Goal: Transaction & Acquisition: Purchase product/service

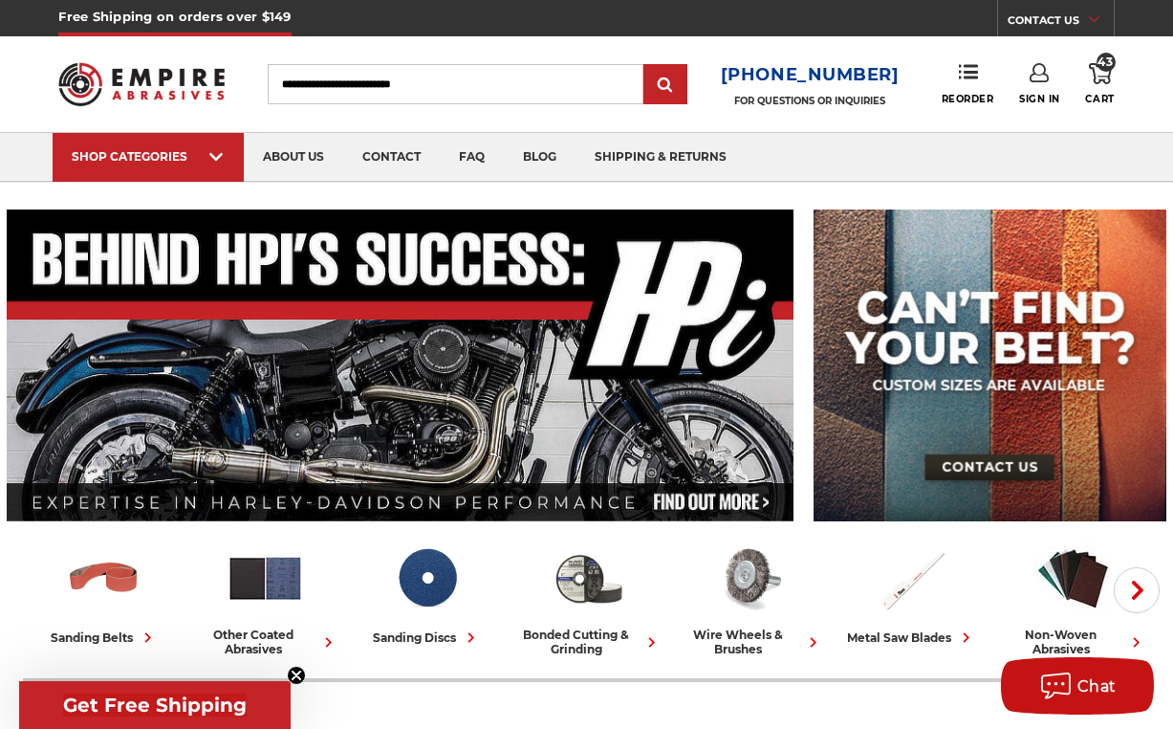
click at [1102, 86] on link "43 Cart" at bounding box center [1099, 84] width 29 height 42
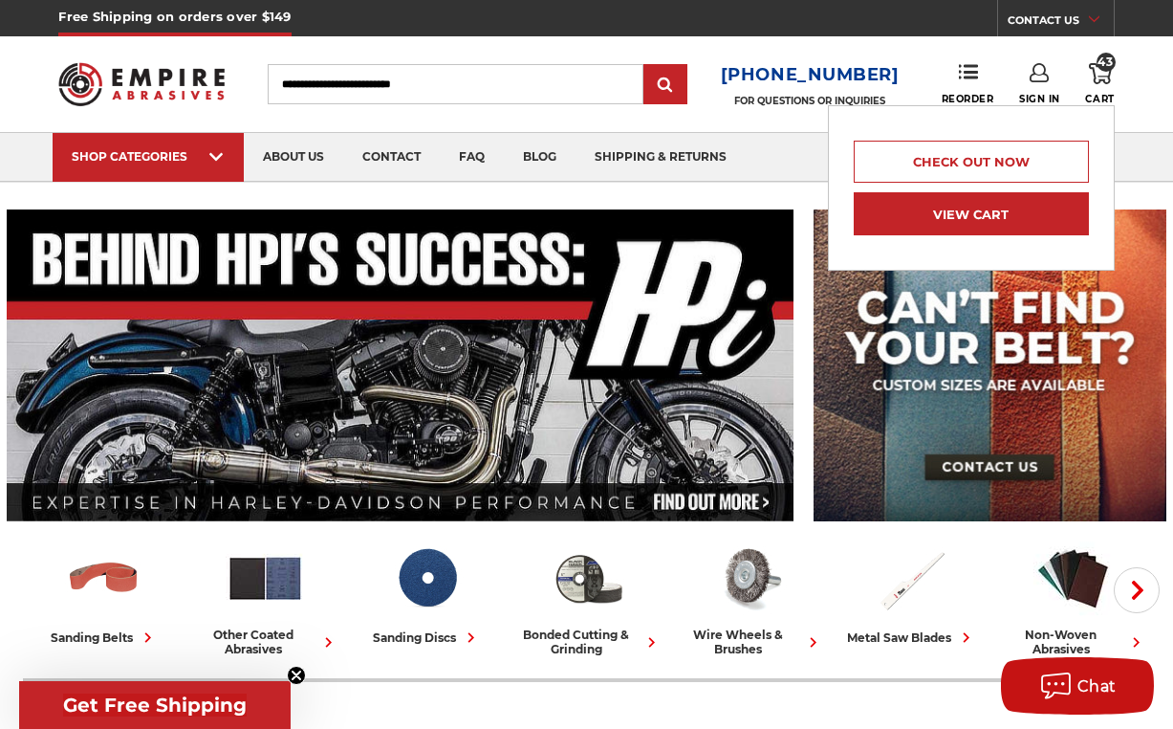
click at [968, 226] on link "View Cart" at bounding box center [971, 213] width 235 height 43
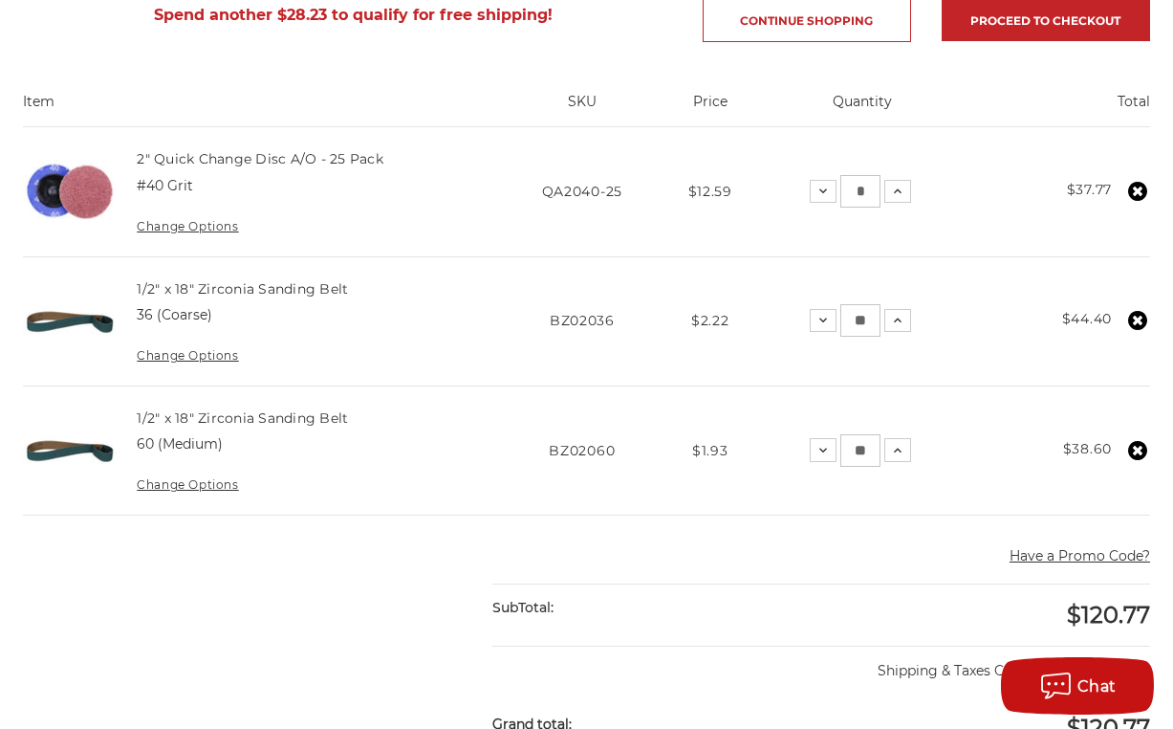
click at [1142, 318] on use at bounding box center [1138, 320] width 19 height 19
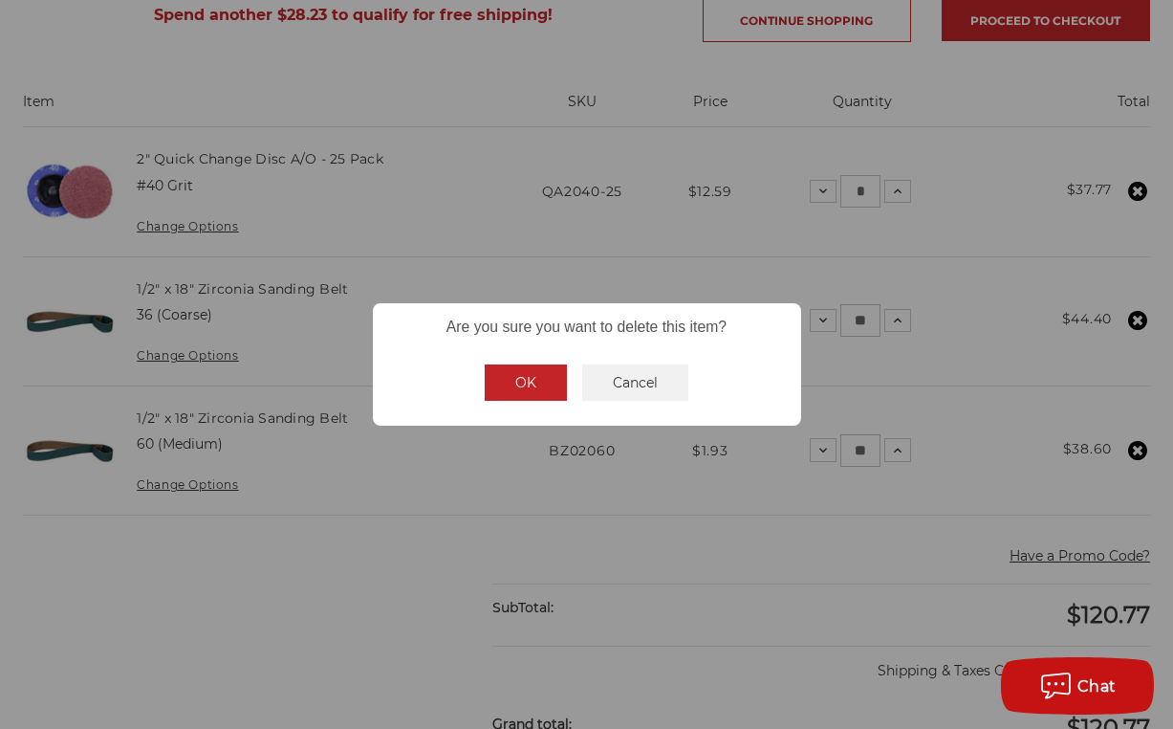
click at [535, 381] on button "OK" at bounding box center [526, 382] width 82 height 36
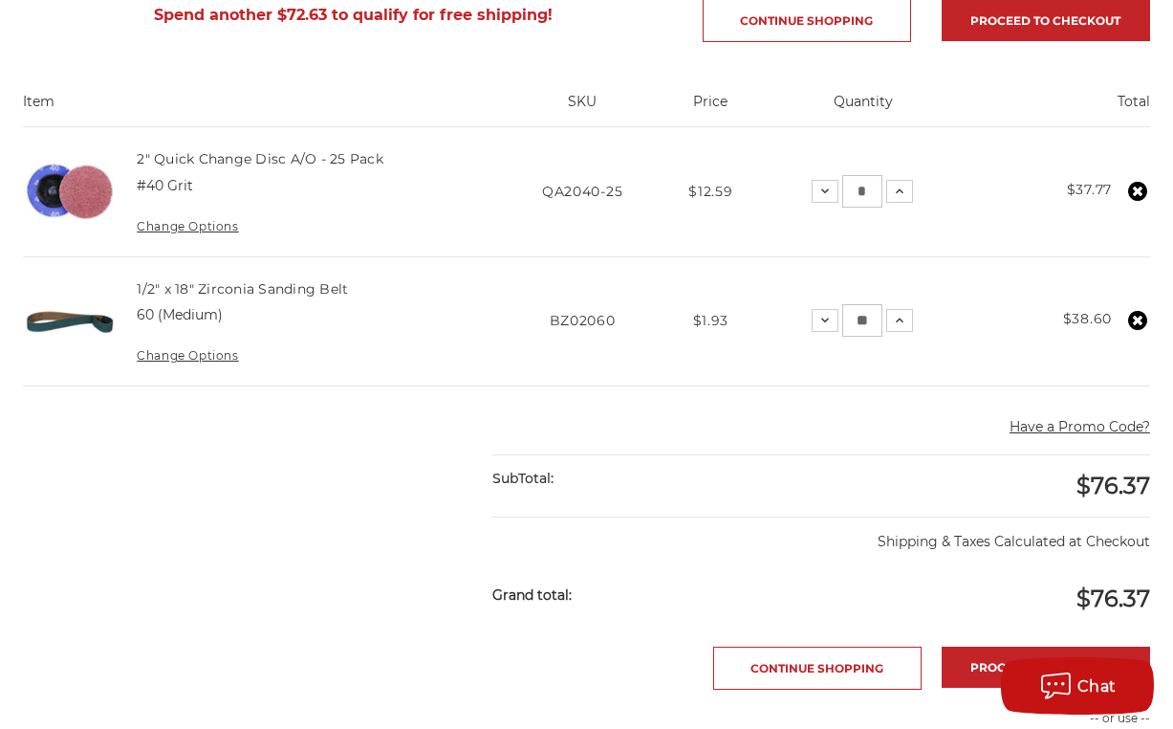
click at [1138, 318] on icon at bounding box center [1138, 320] width 19 height 19
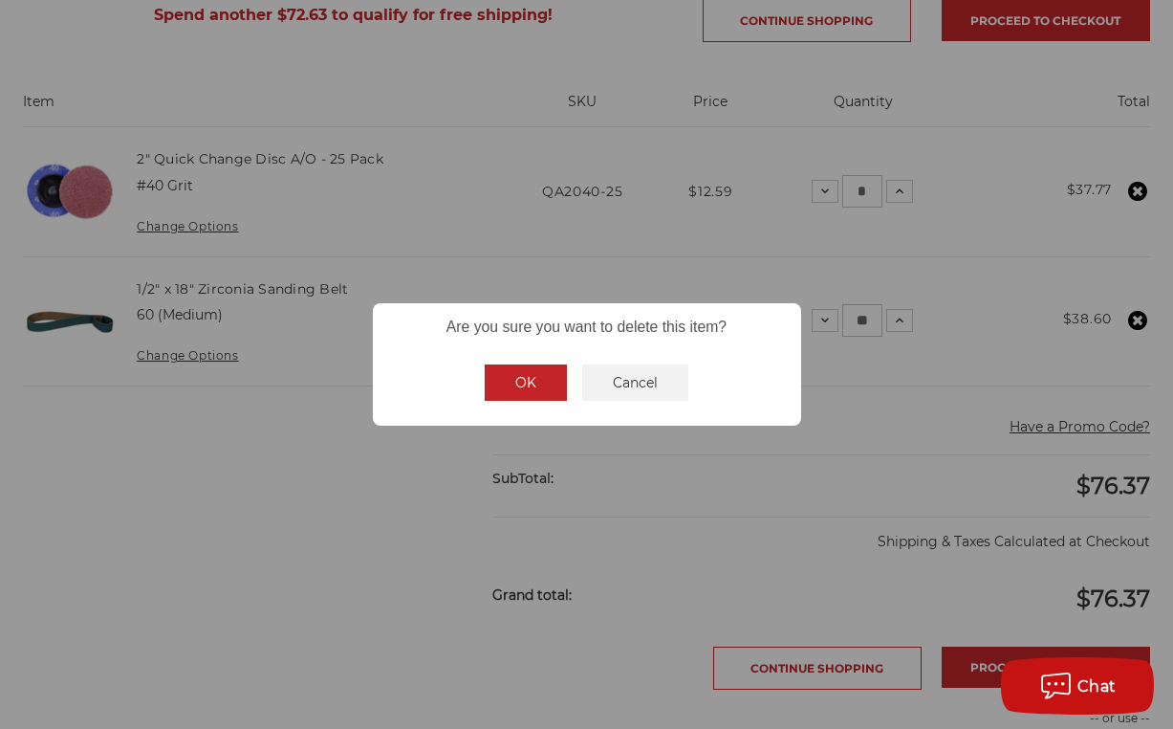
click at [536, 370] on button "OK" at bounding box center [526, 382] width 82 height 36
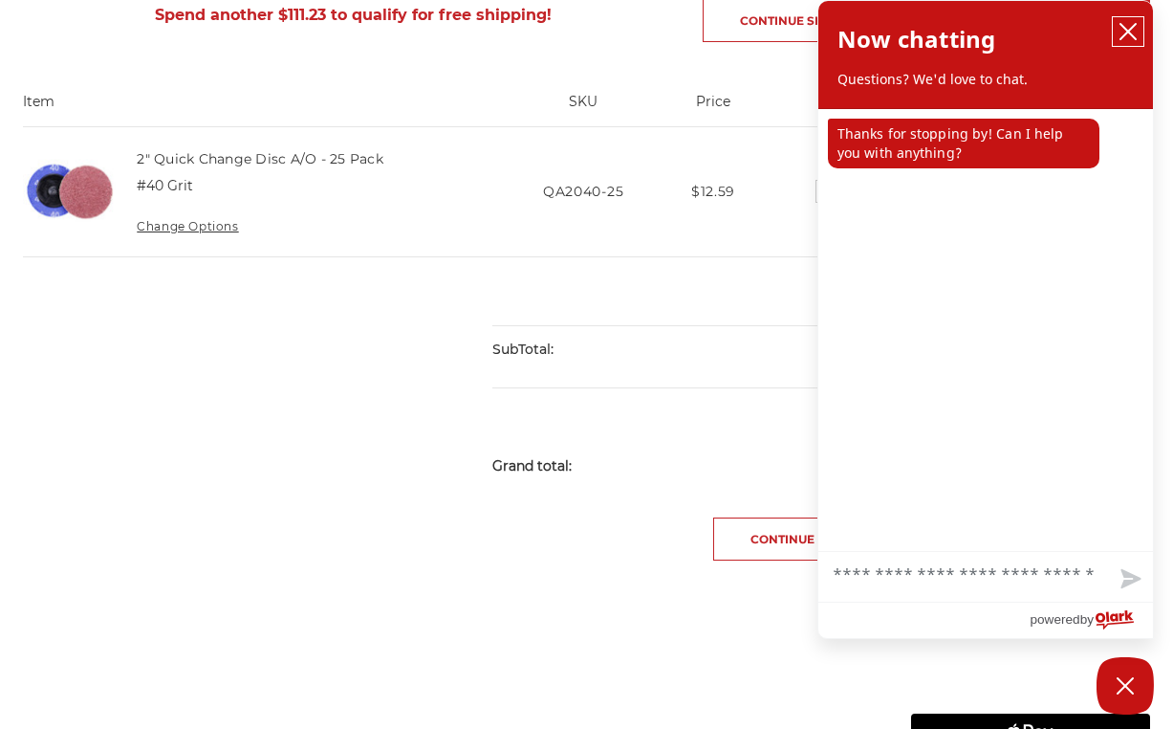
click at [1135, 32] on icon "close chatbox" at bounding box center [1128, 31] width 19 height 19
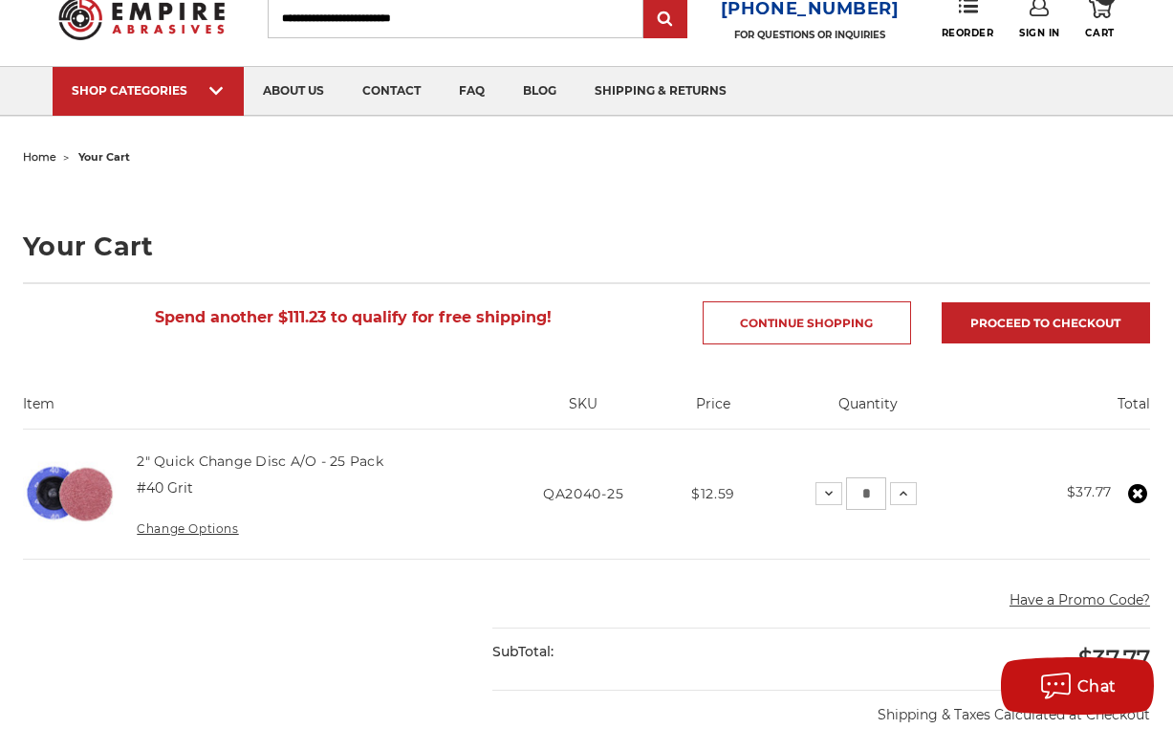
scroll to position [25, 0]
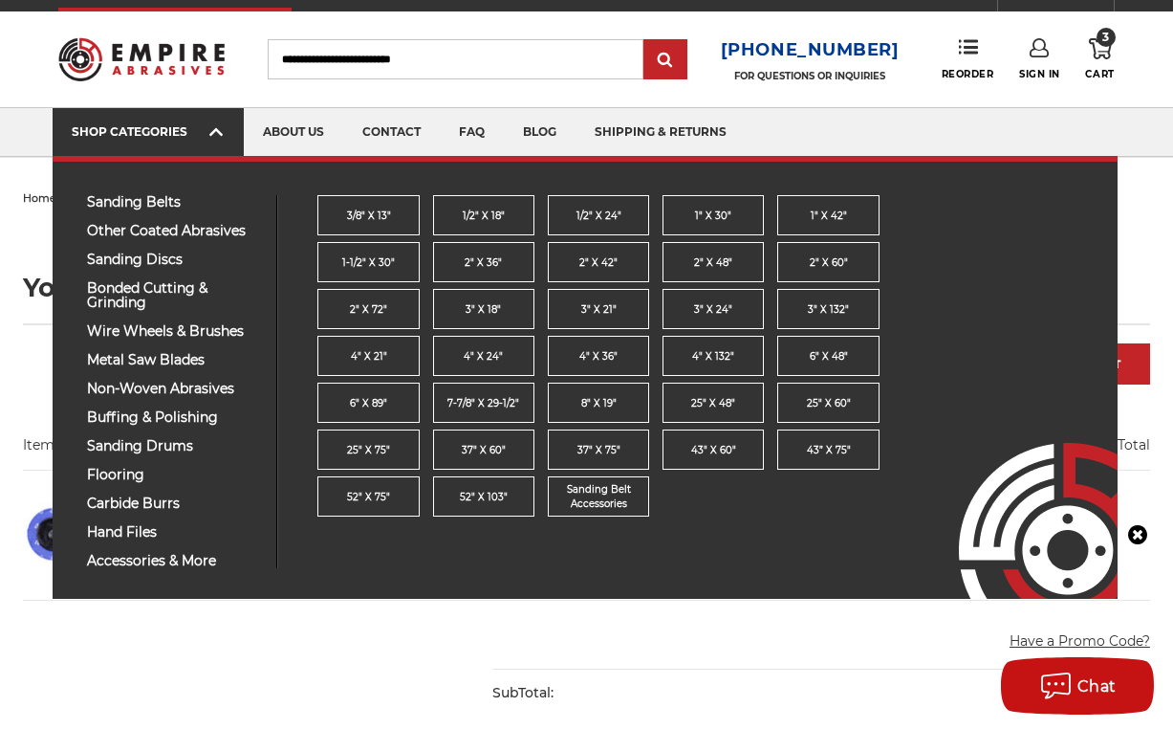
click at [149, 133] on div "SHOP CATEGORIES" at bounding box center [148, 131] width 153 height 14
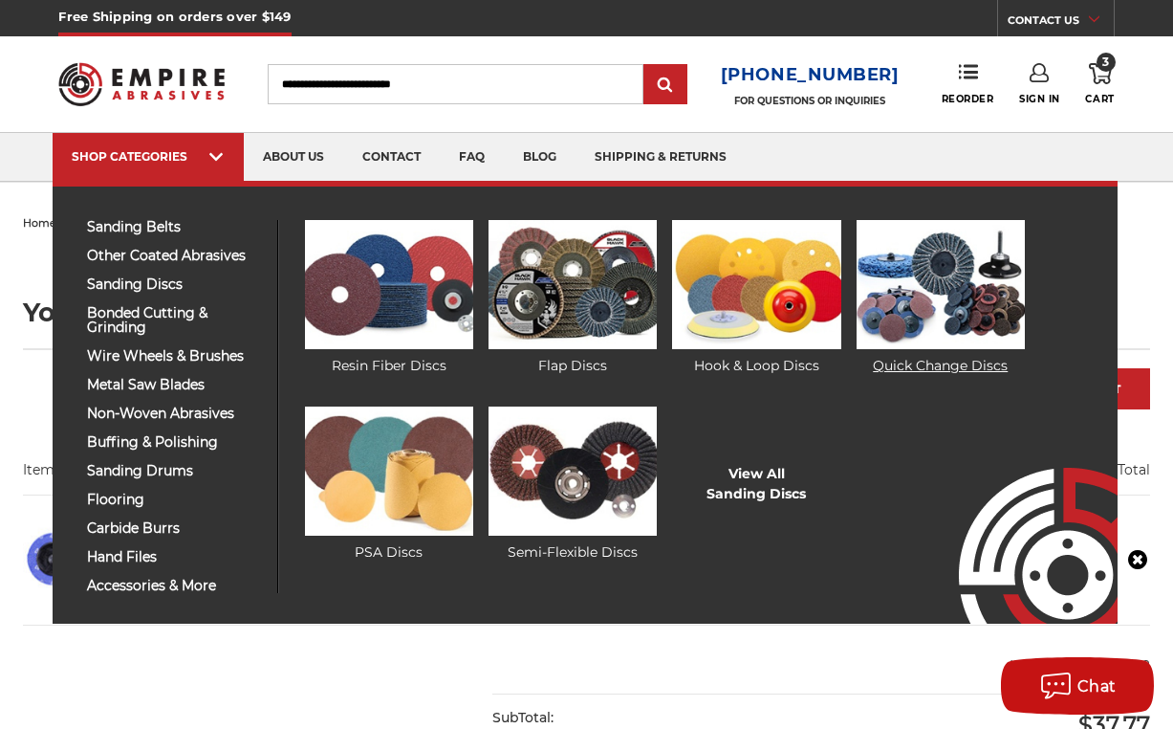
click at [955, 266] on img at bounding box center [941, 284] width 168 height 129
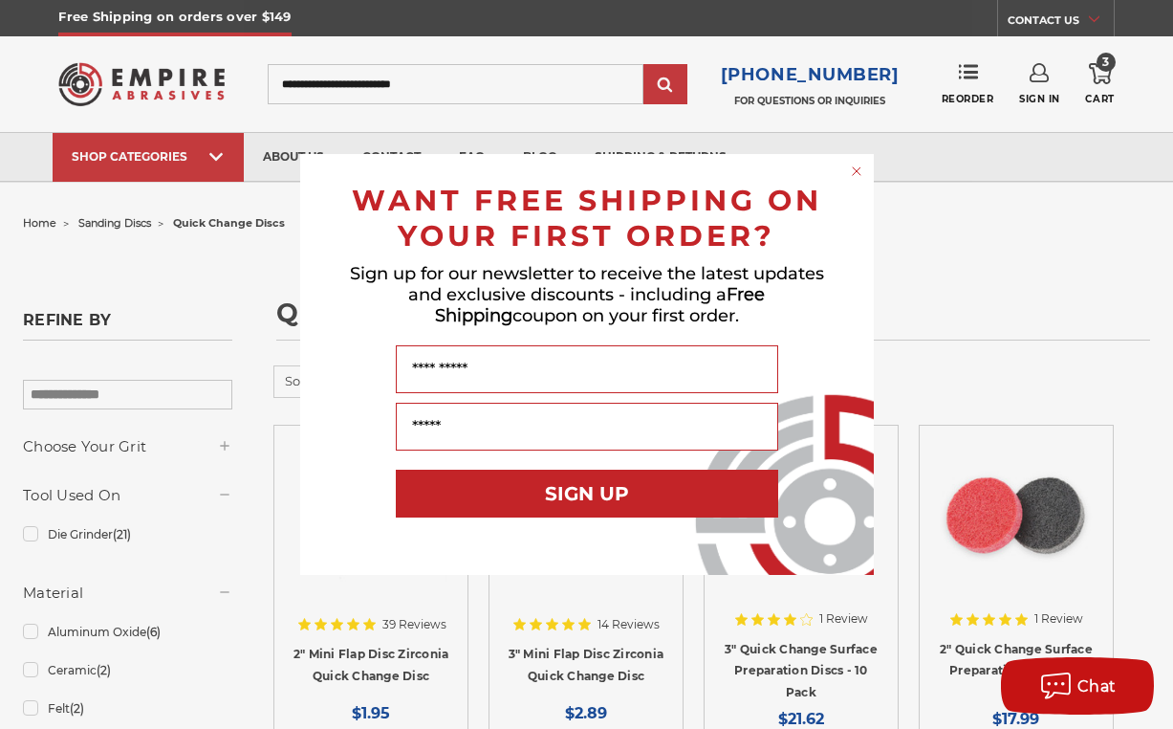
click at [860, 174] on icon "Close dialog" at bounding box center [857, 171] width 8 height 8
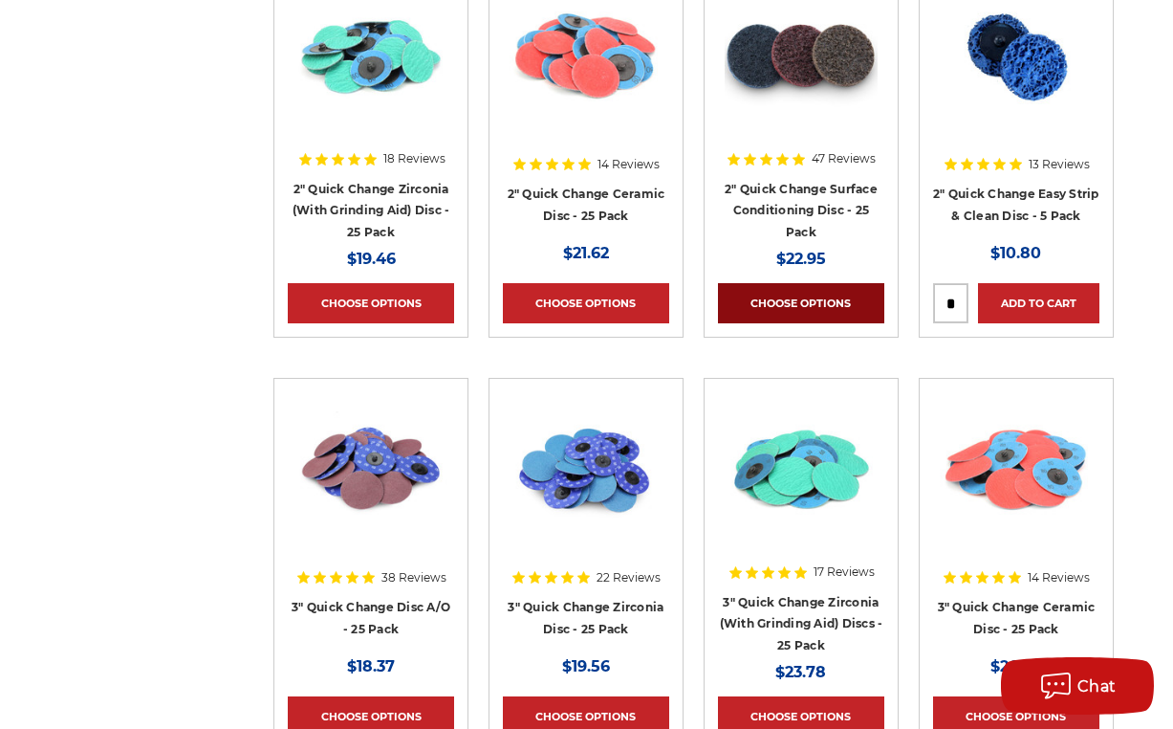
scroll to position [1700, 0]
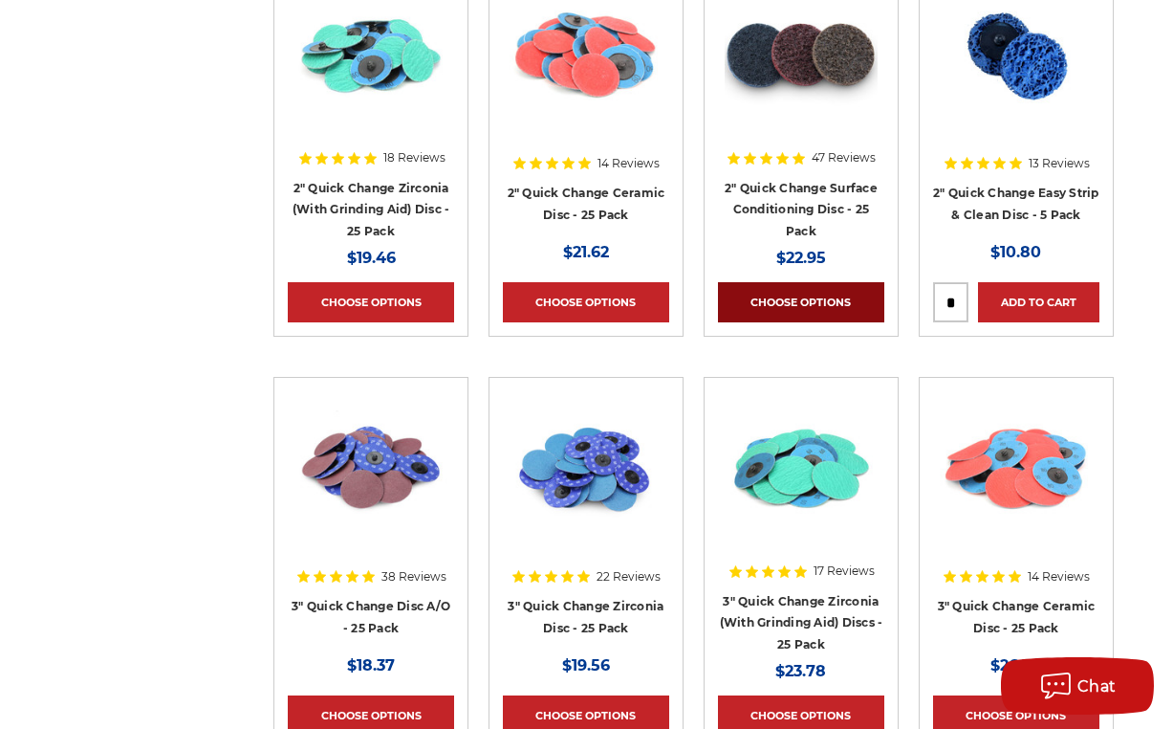
click at [812, 298] on link "Choose Options" at bounding box center [801, 302] width 166 height 40
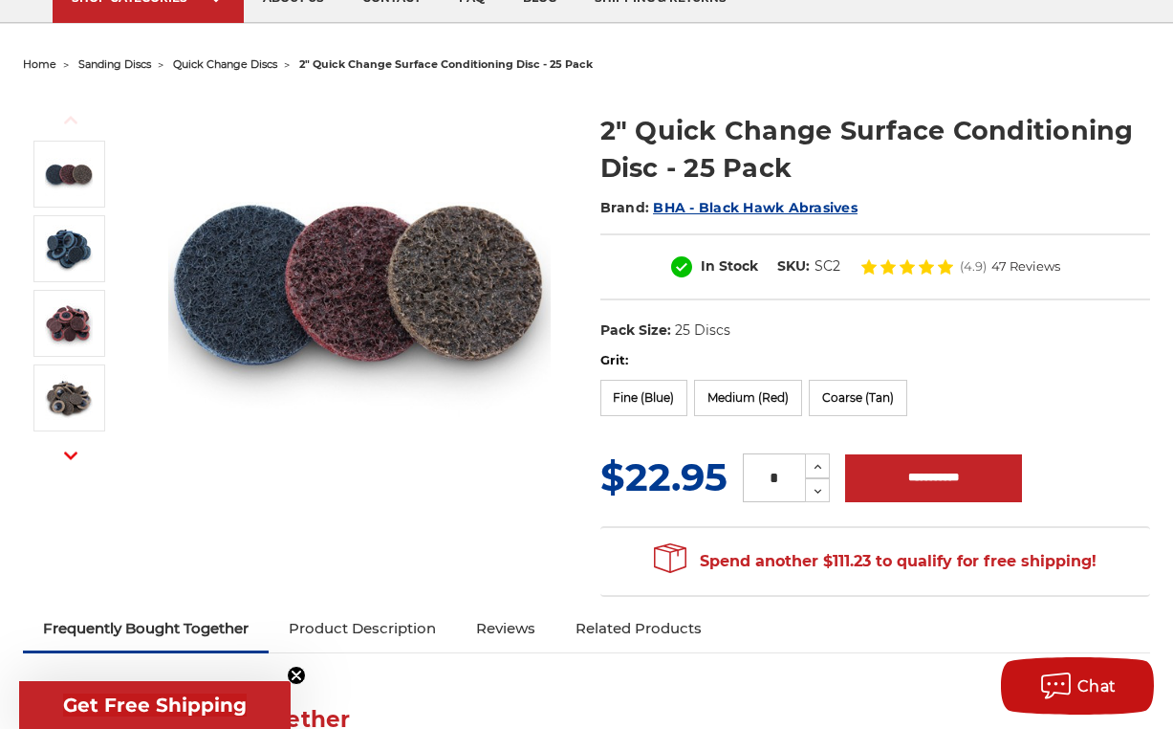
scroll to position [161, 0]
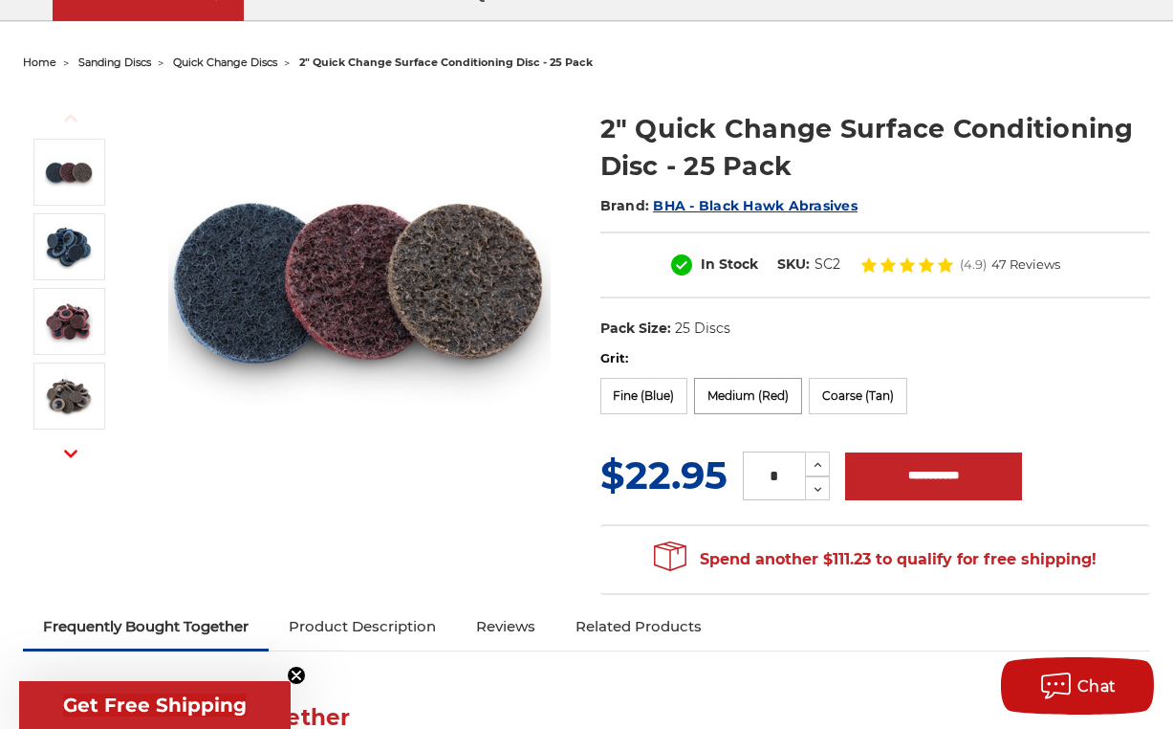
click at [750, 398] on label "Medium (Red)" at bounding box center [748, 396] width 108 height 36
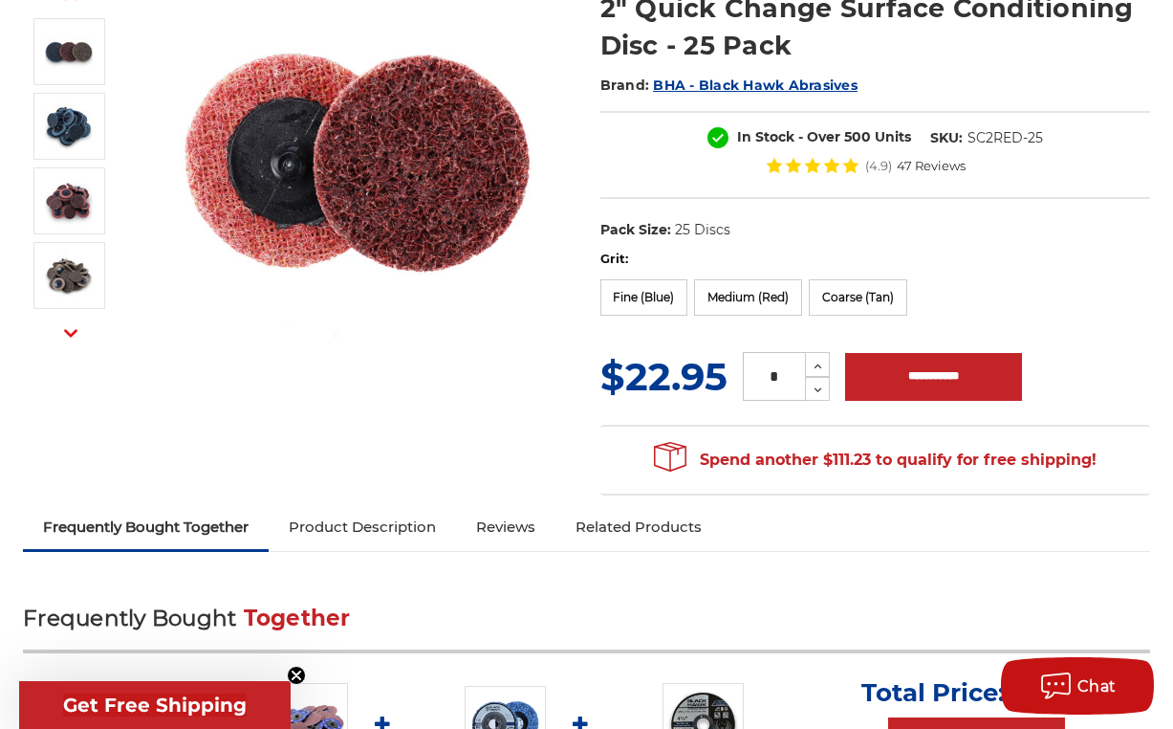
scroll to position [282, 0]
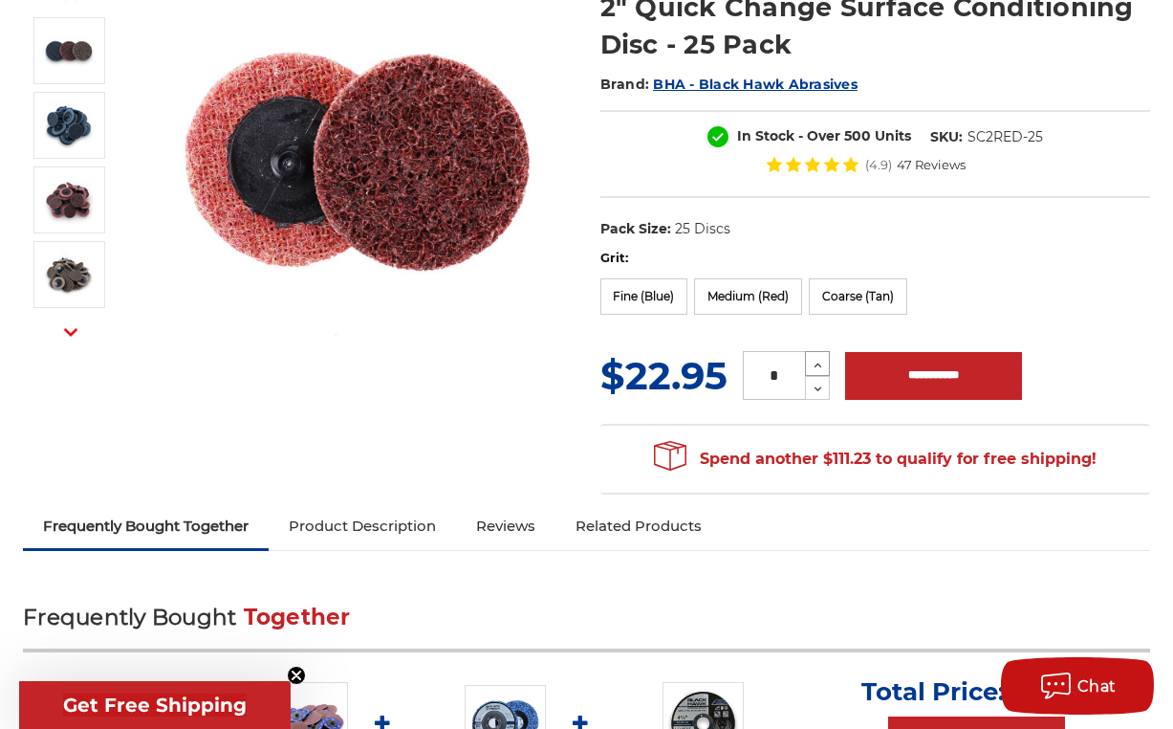
click at [818, 362] on icon at bounding box center [818, 365] width 14 height 17
type input "*"
click at [898, 377] on input "**********" at bounding box center [933, 376] width 177 height 48
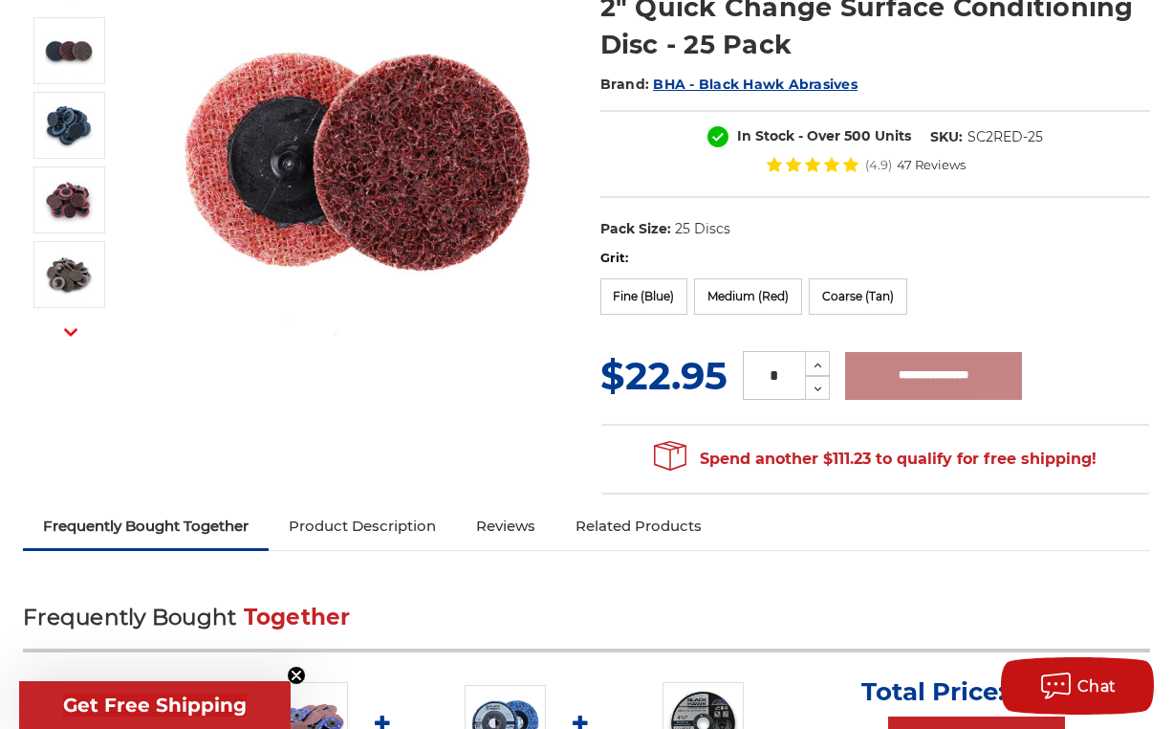
type input "**********"
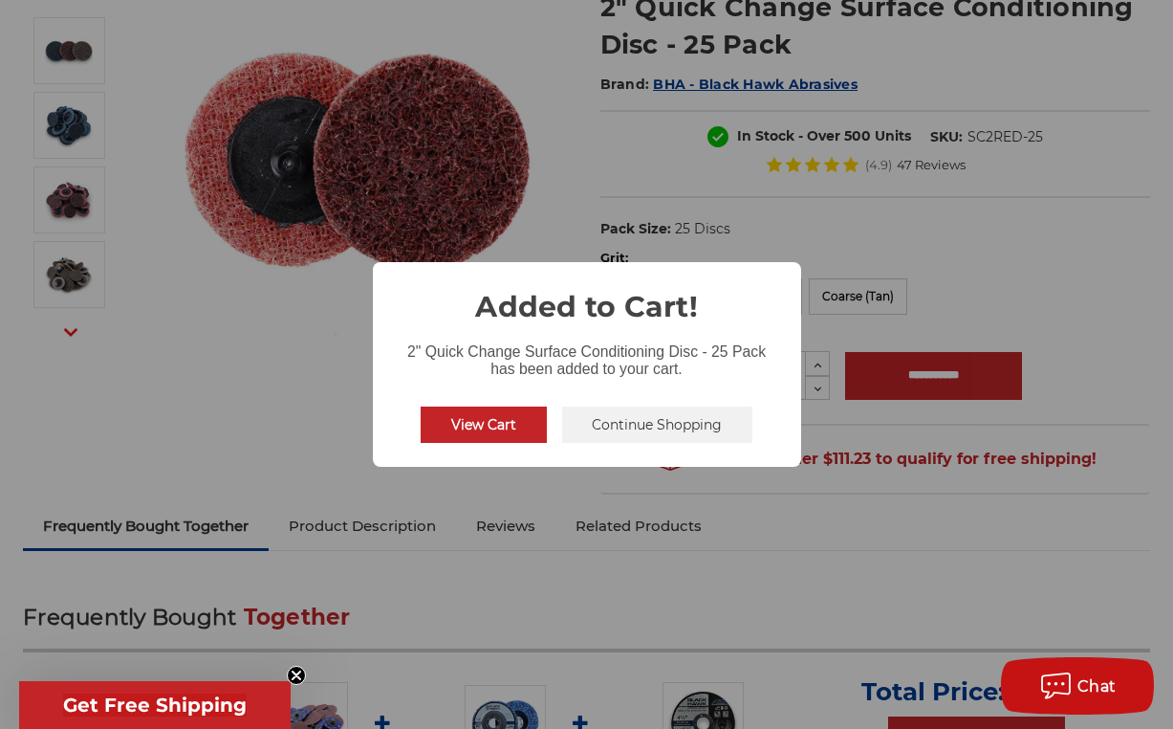
click at [501, 422] on button "View Cart" at bounding box center [484, 424] width 126 height 36
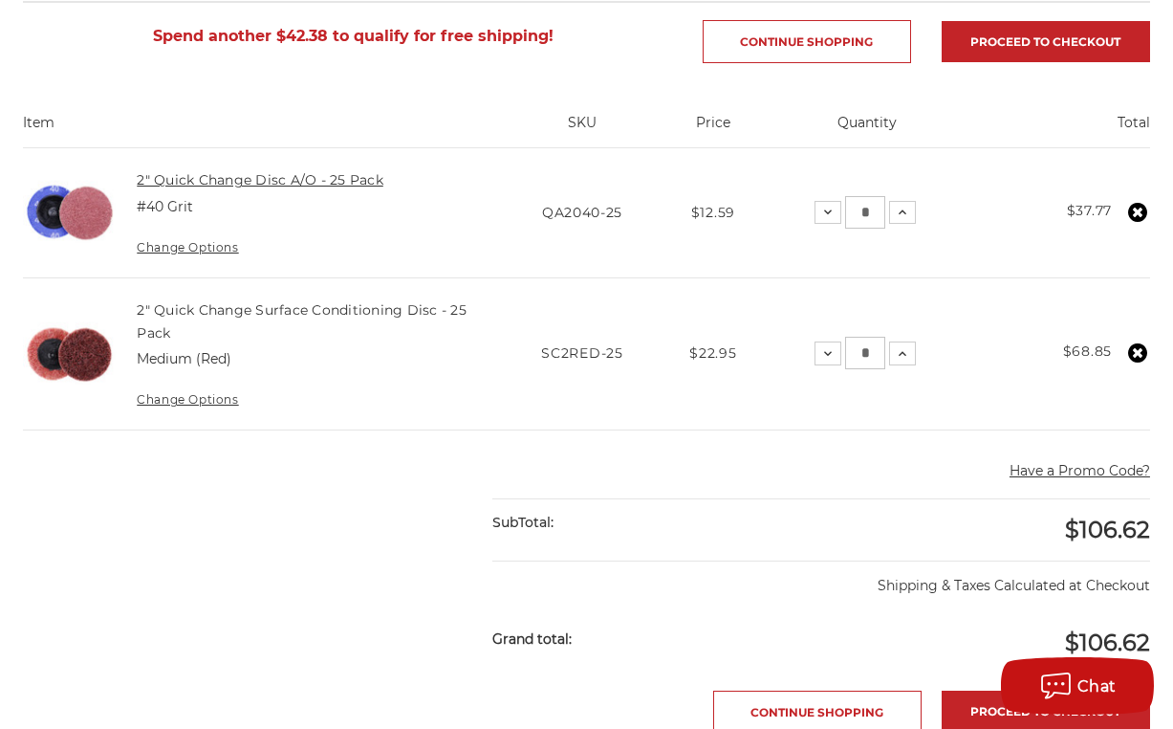
click at [243, 177] on link "2" Quick Change Disc A/O - 25 Pack" at bounding box center [260, 179] width 247 height 17
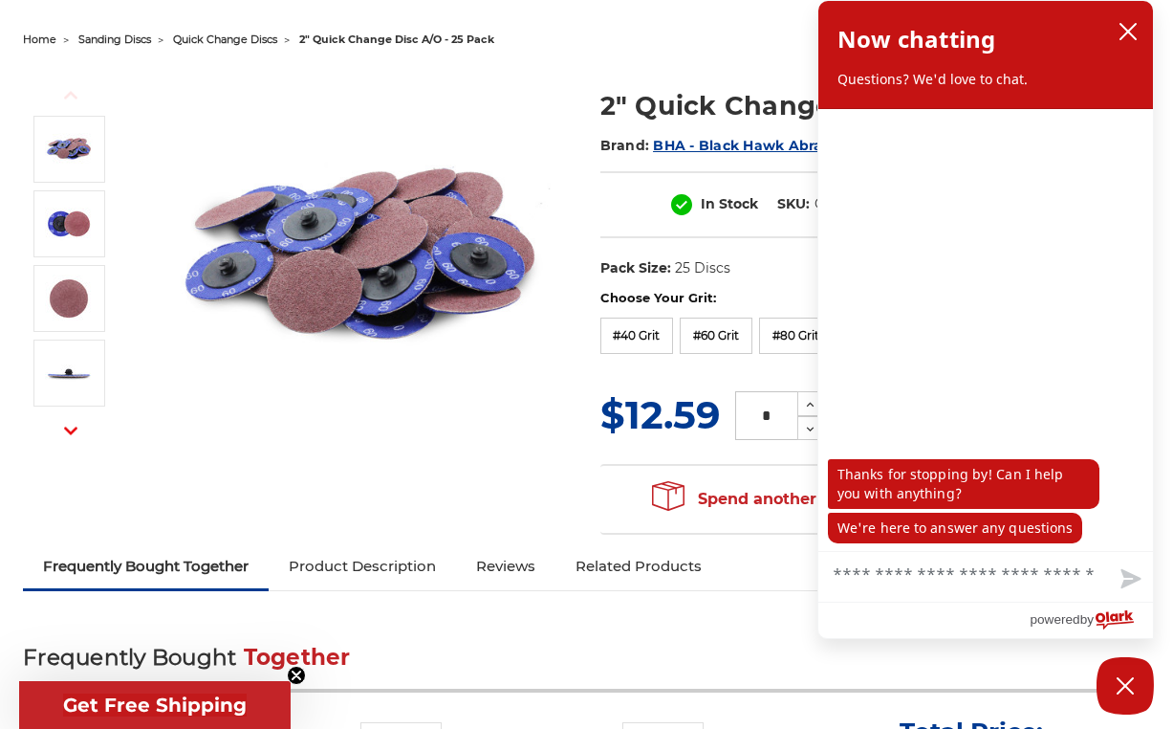
scroll to position [187, 0]
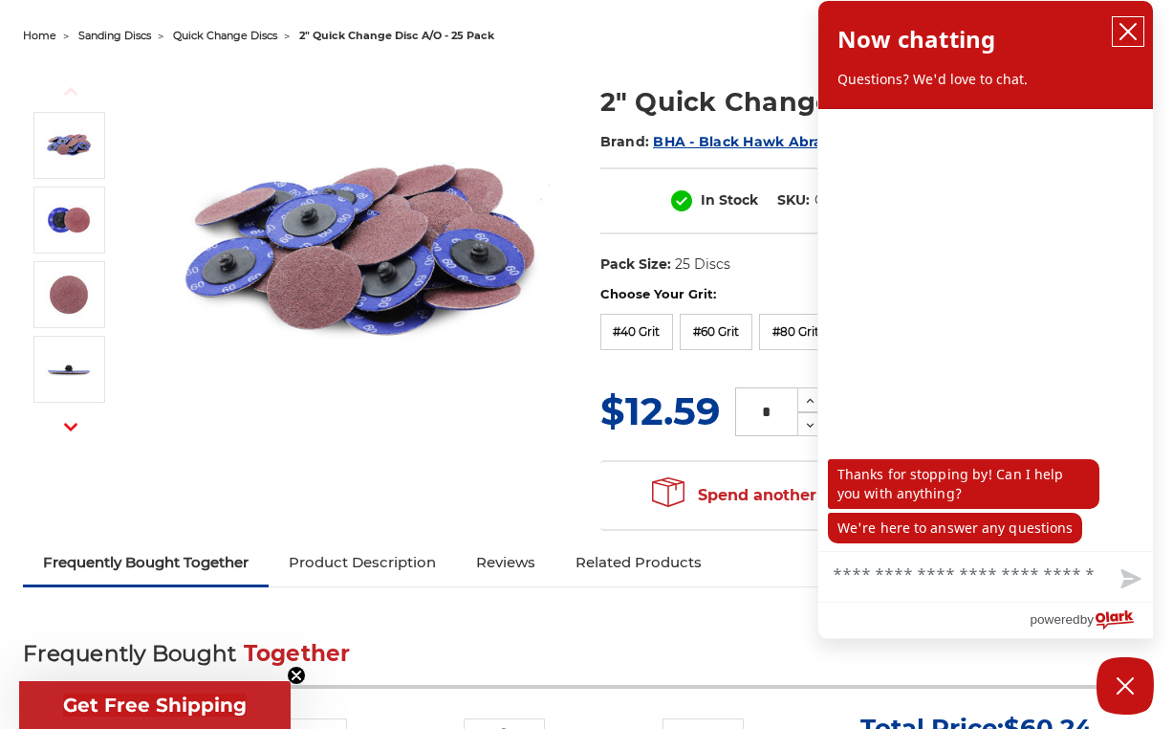
click at [1125, 33] on icon "close chatbox" at bounding box center [1128, 31] width 19 height 19
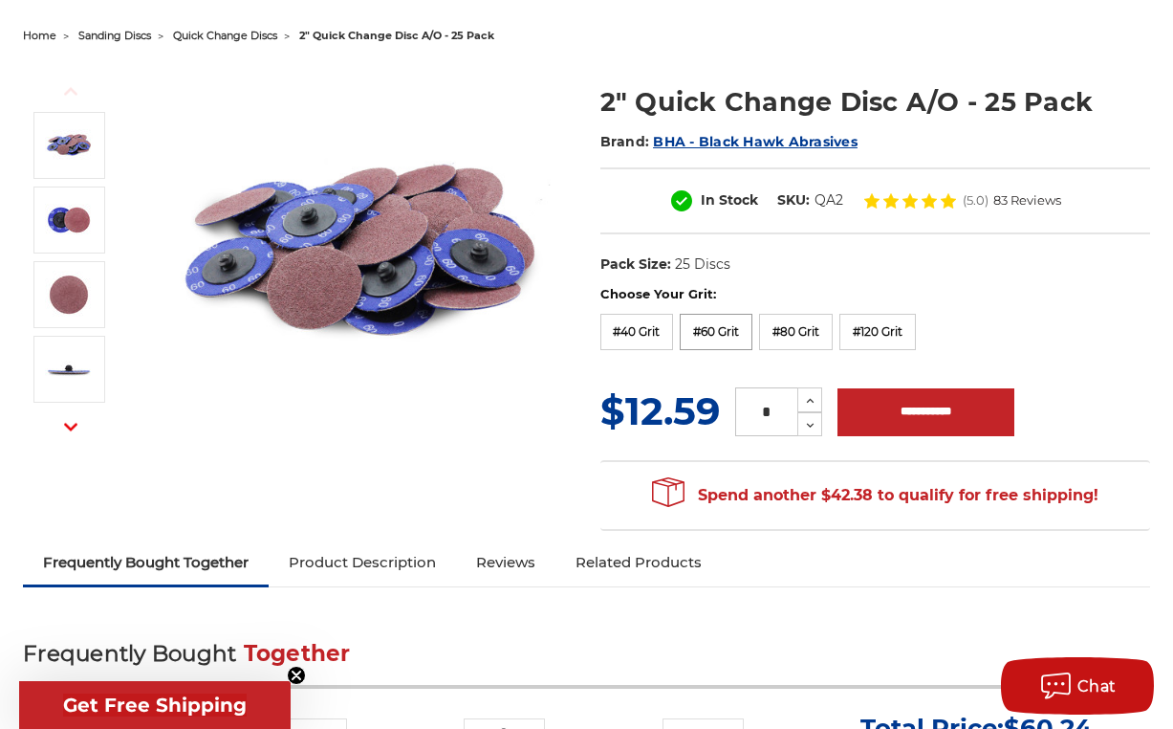
click at [723, 334] on label "#60 Grit" at bounding box center [716, 332] width 73 height 36
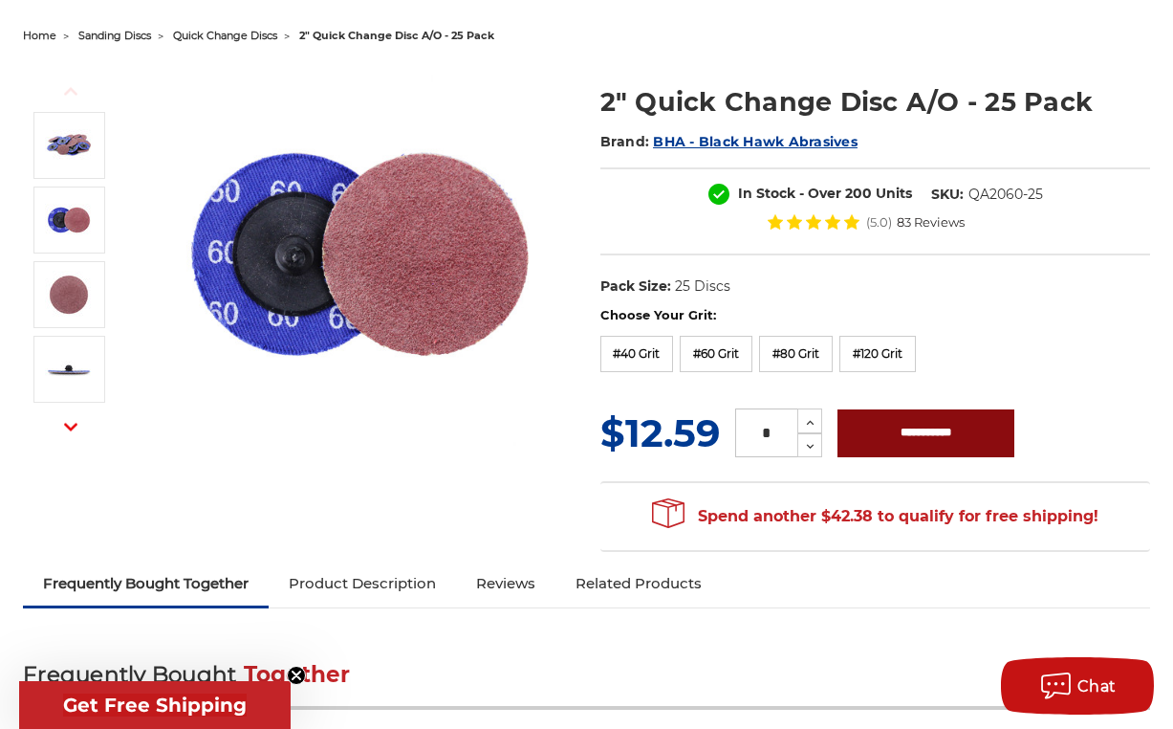
click at [938, 427] on input "**********" at bounding box center [926, 433] width 177 height 48
type input "**********"
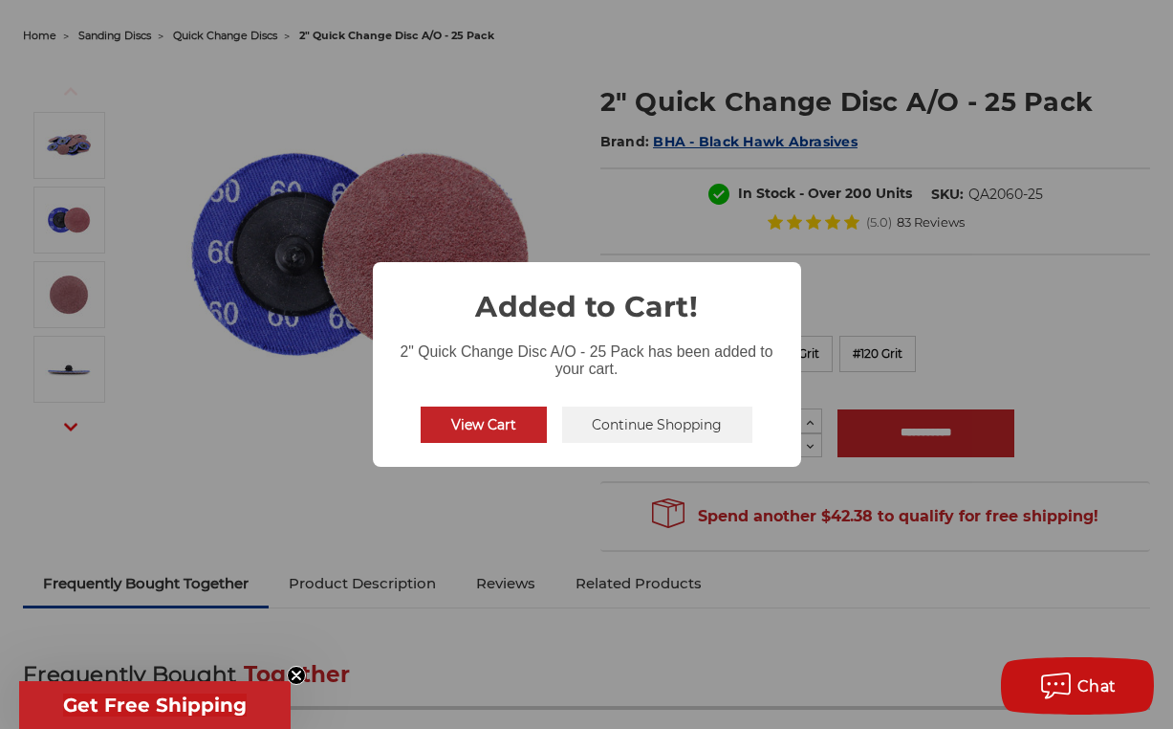
click at [486, 427] on button "View Cart" at bounding box center [484, 424] width 126 height 36
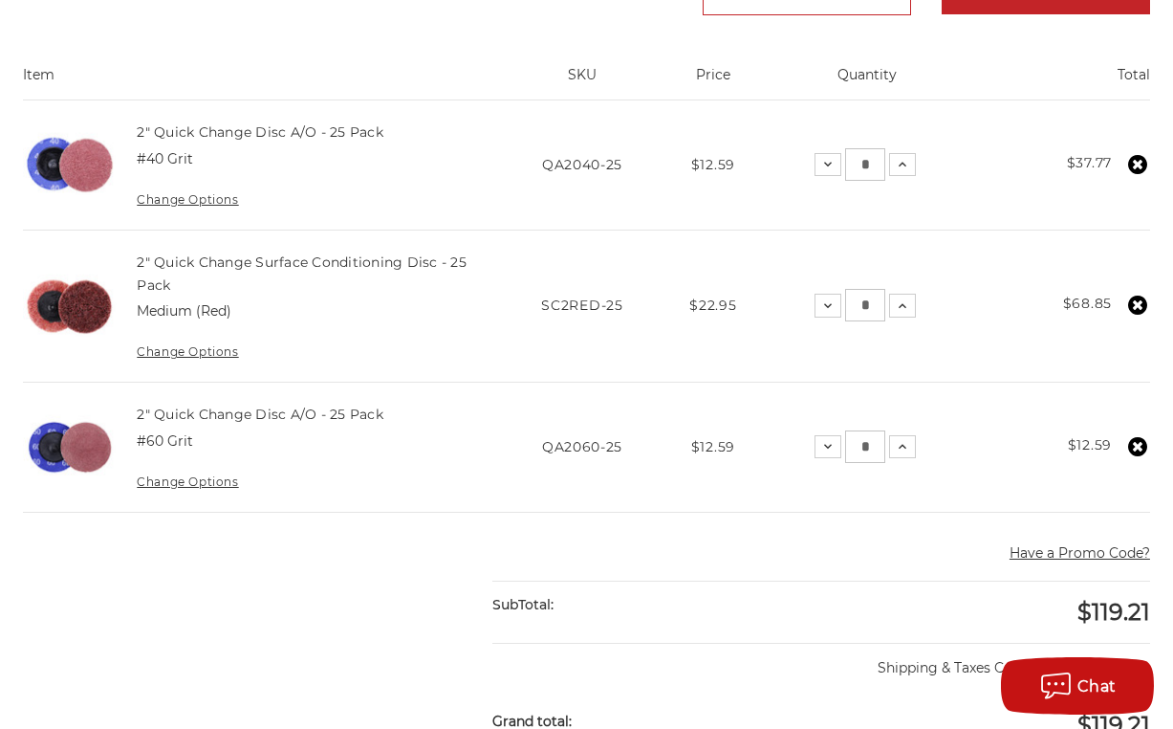
click at [1139, 162] on icon at bounding box center [1138, 164] width 19 height 19
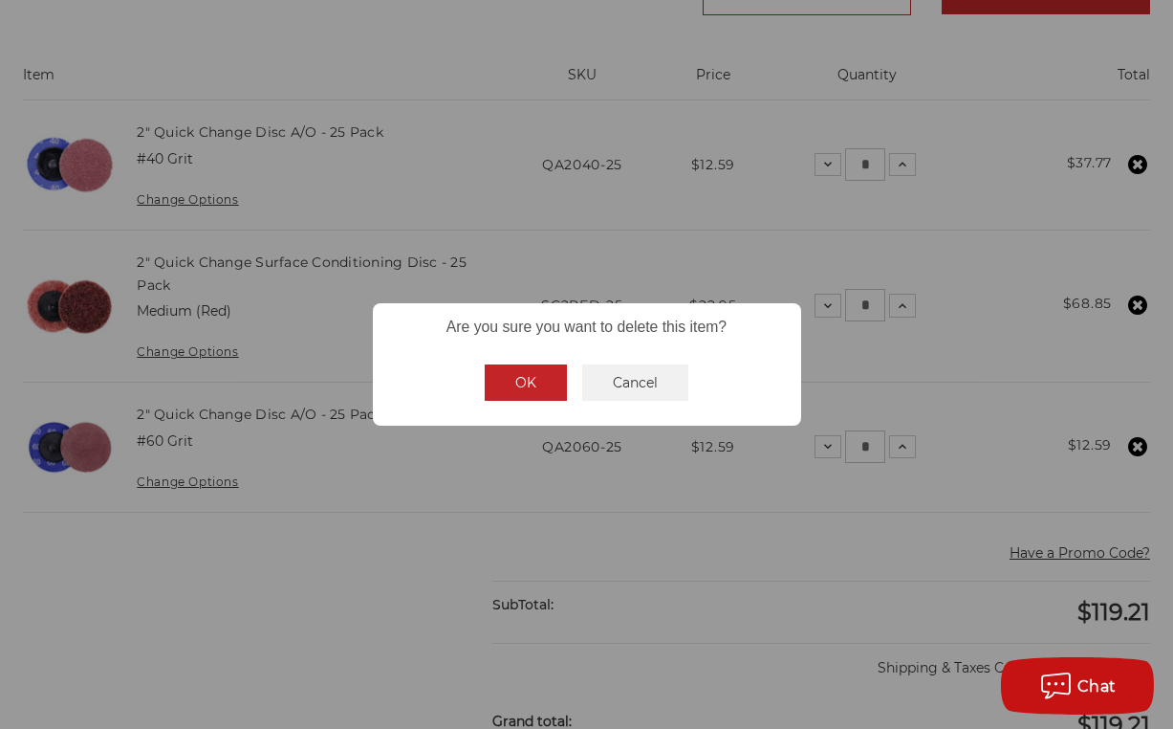
click at [518, 374] on button "OK" at bounding box center [526, 382] width 82 height 36
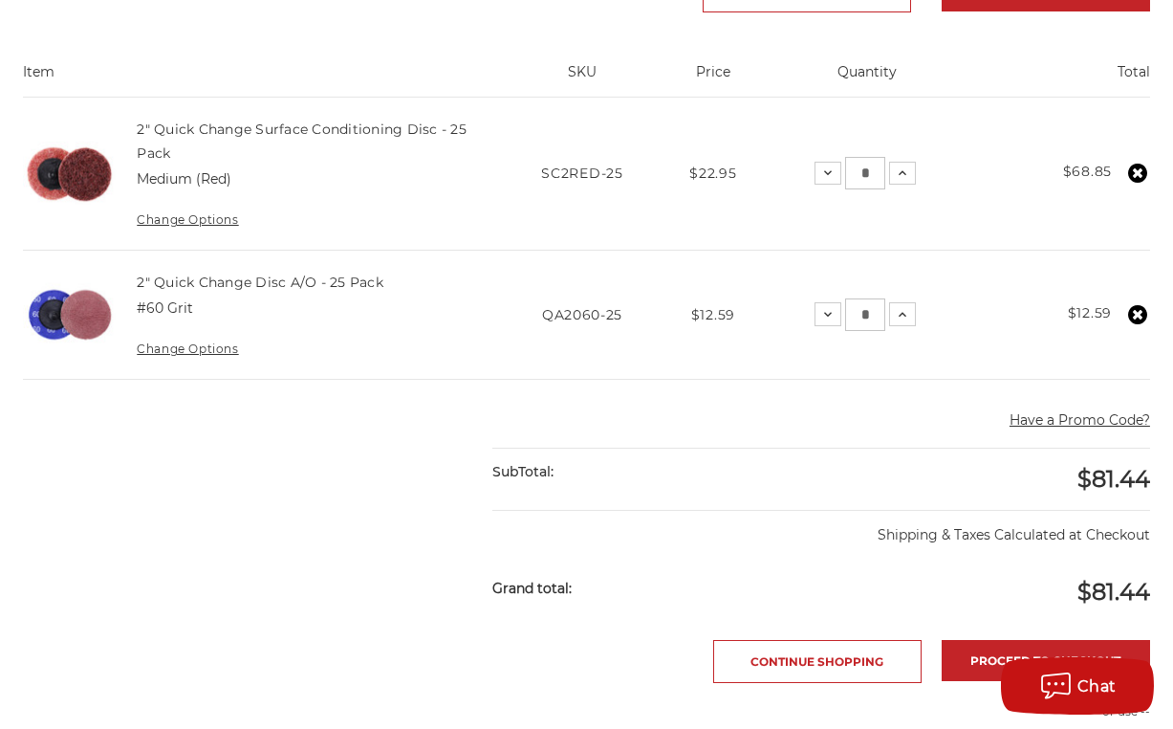
scroll to position [400, 0]
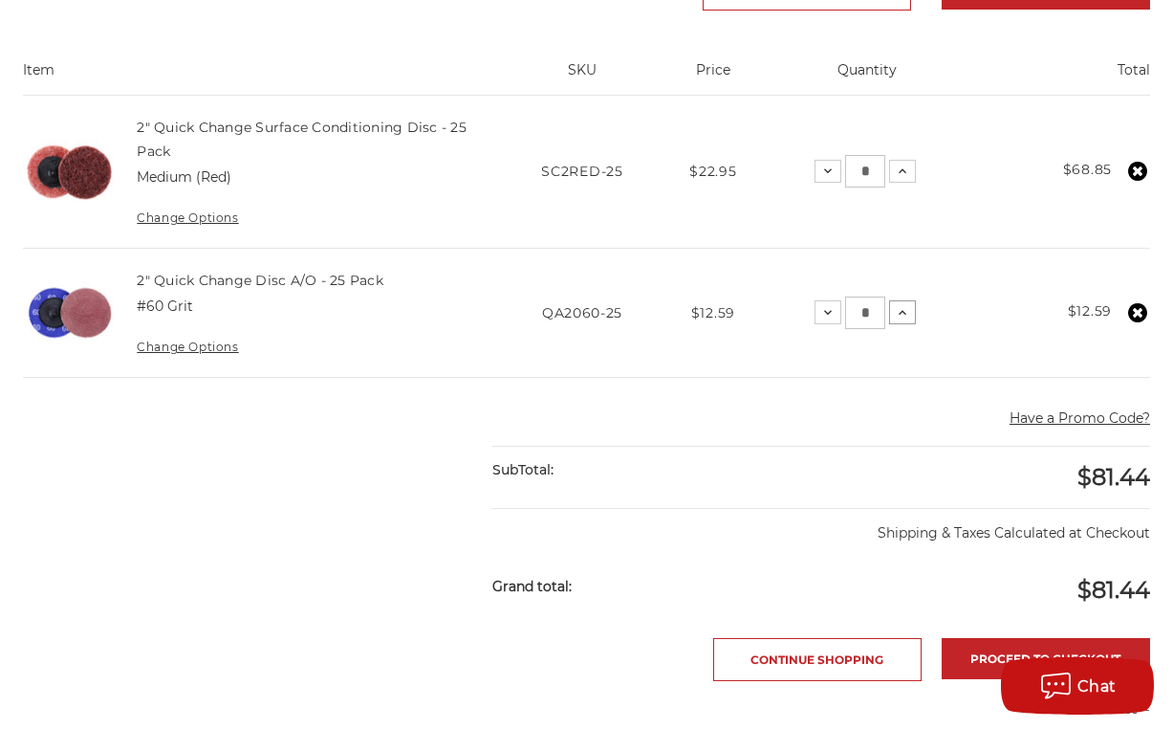
click at [907, 309] on icon at bounding box center [902, 312] width 15 height 15
click at [905, 312] on icon at bounding box center [902, 312] width 15 height 15
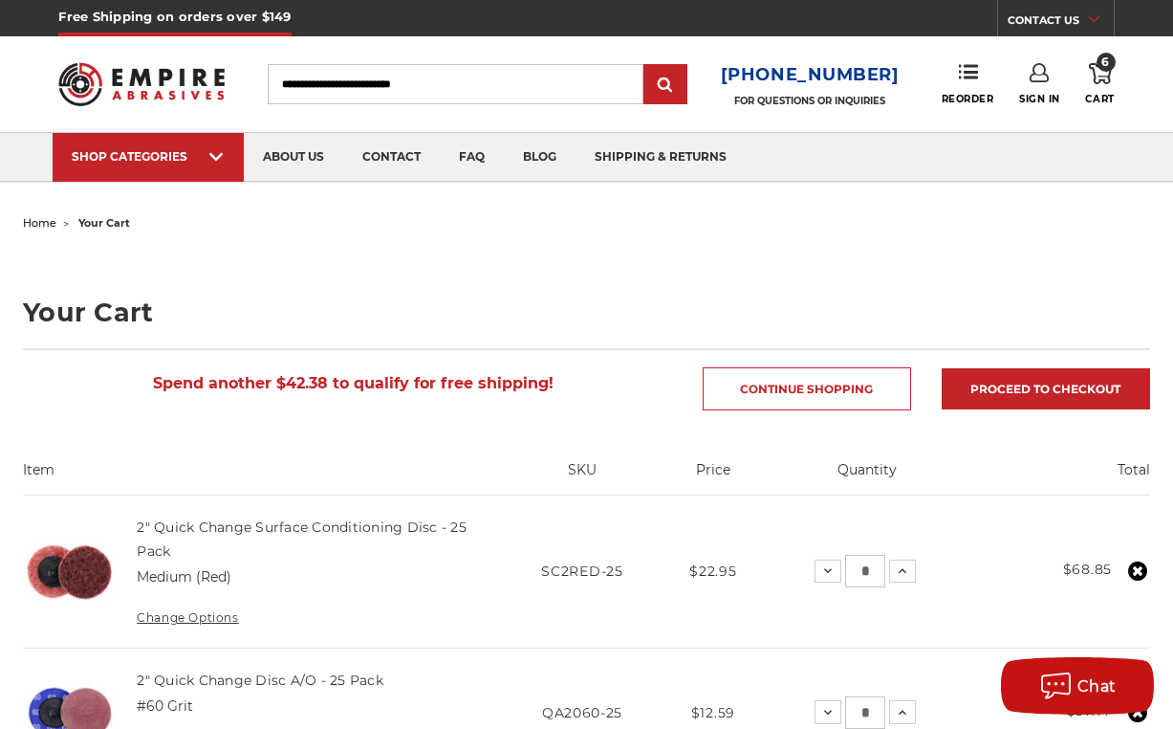
scroll to position [0, 0]
click at [1041, 92] on link "Sign In" at bounding box center [1039, 84] width 41 height 42
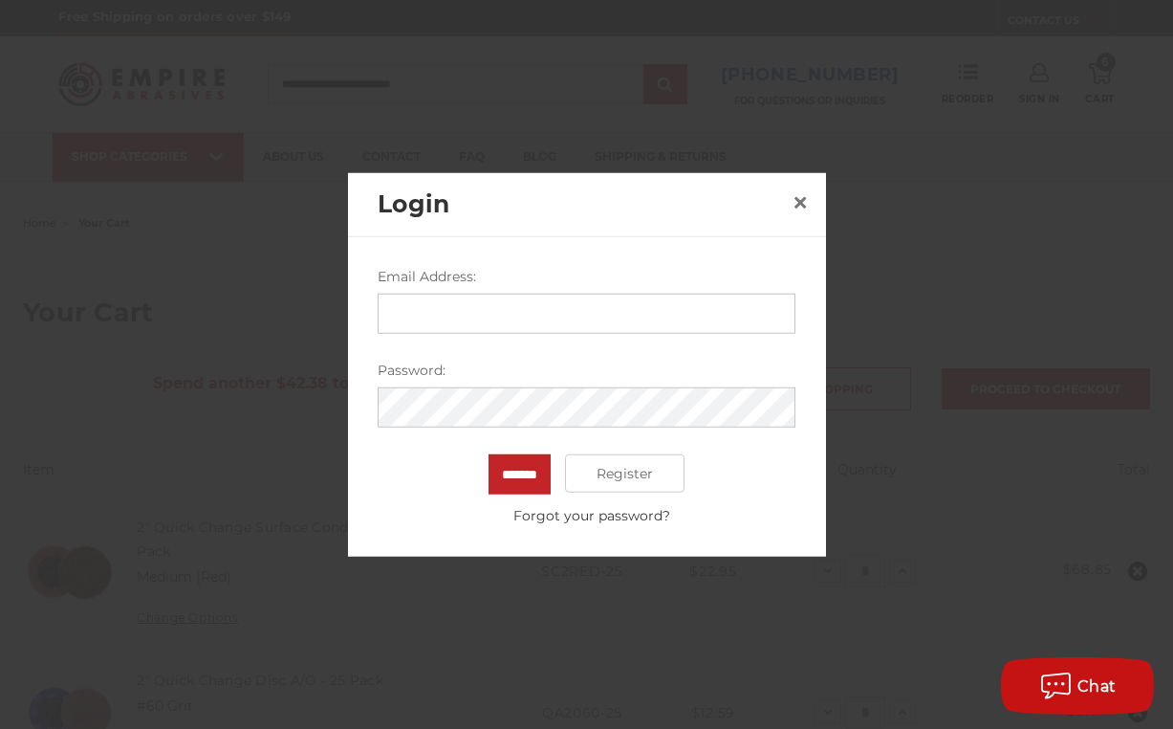
type input "**********"
click at [520, 473] on input "*******" at bounding box center [520, 474] width 62 height 40
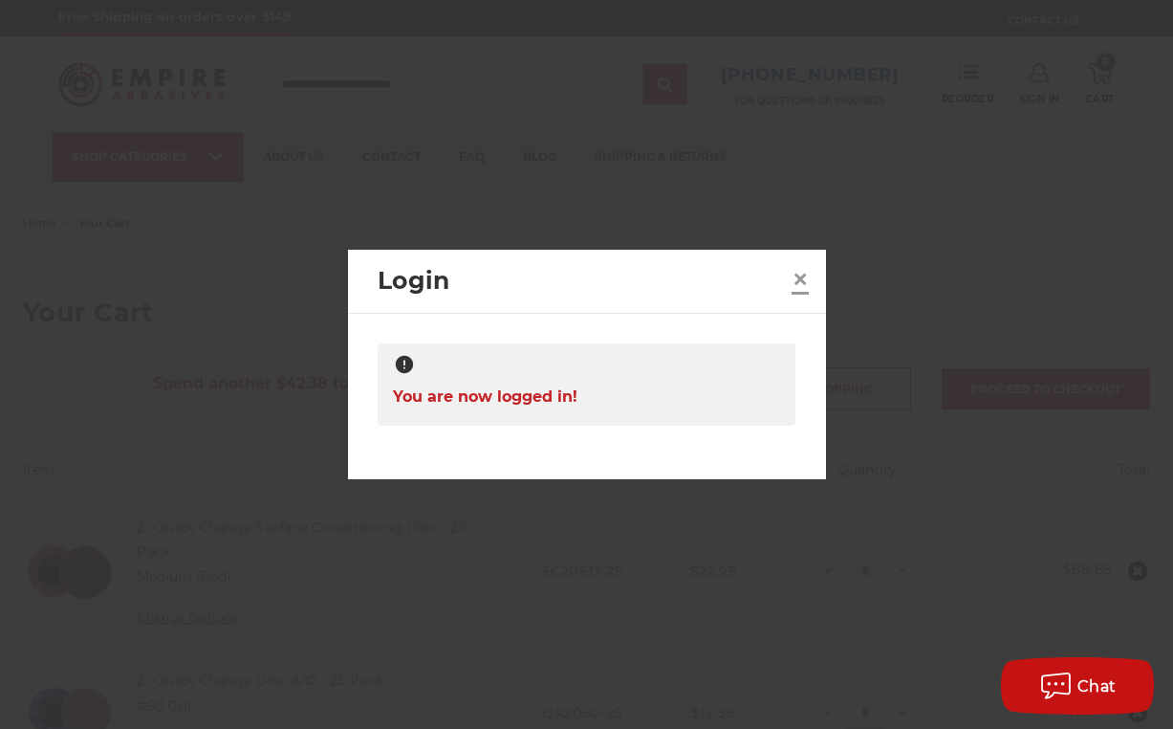
click at [800, 284] on span "×" at bounding box center [800, 278] width 17 height 37
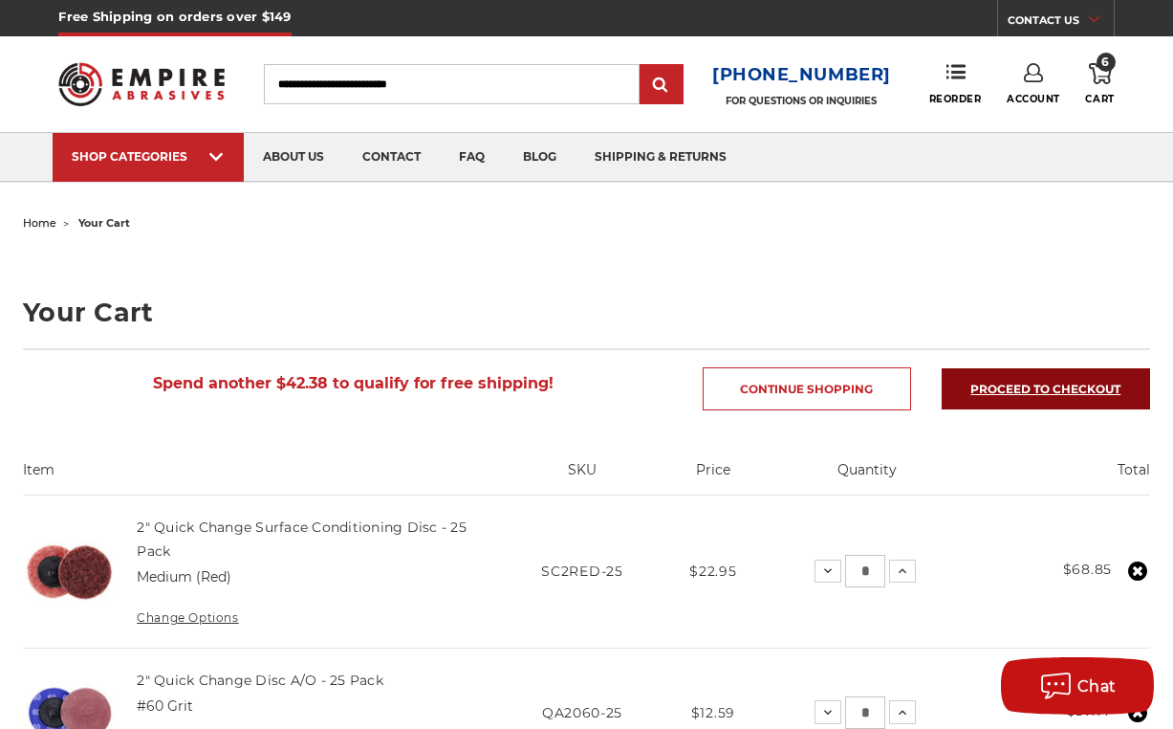
click at [1040, 389] on link "Proceed to checkout" at bounding box center [1046, 388] width 208 height 41
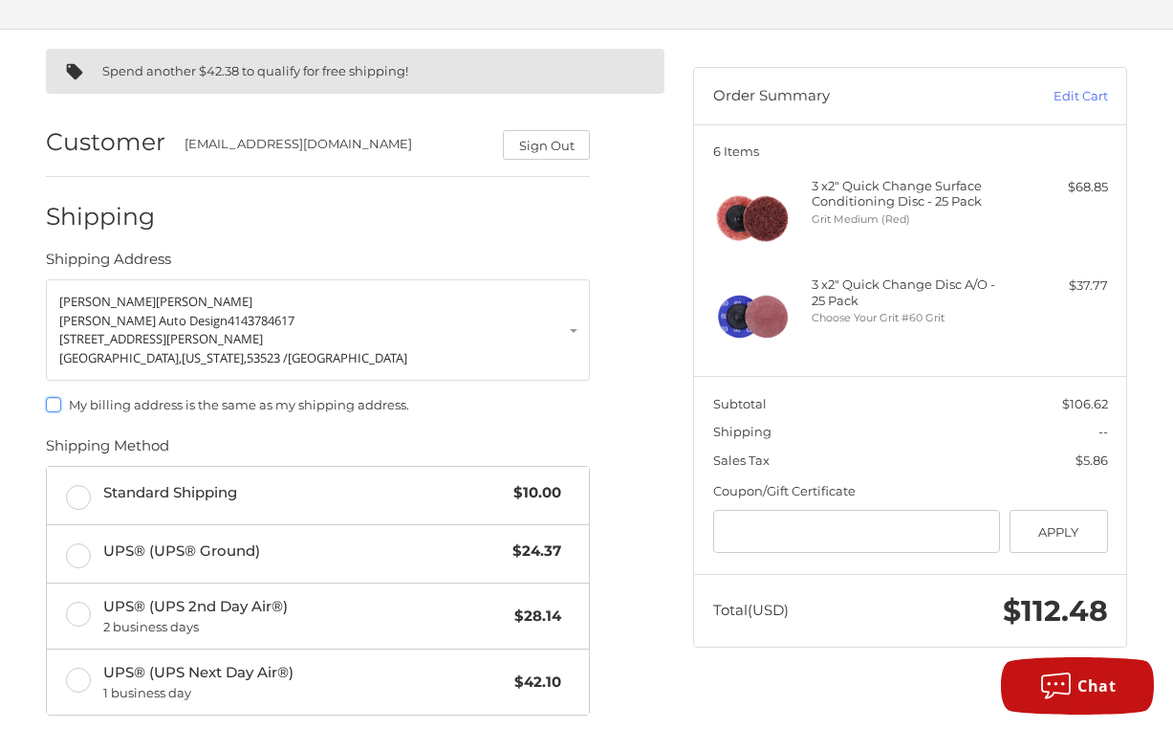
scroll to position [120, 0]
